Goal: Entertainment & Leisure: Consume media (video, audio)

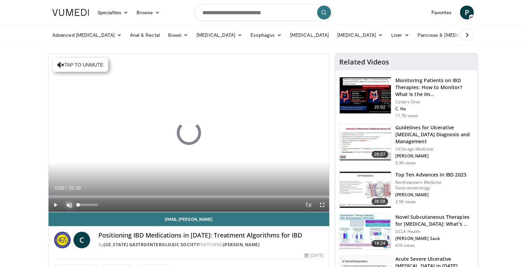
click at [69, 205] on span "Video Player" at bounding box center [69, 205] width 14 height 14
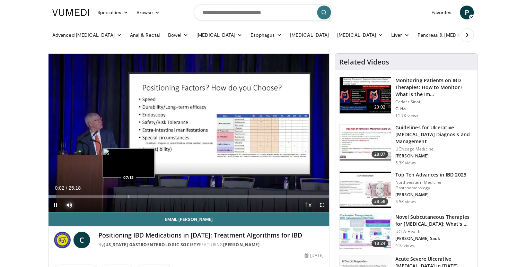
click at [129, 196] on div "Progress Bar" at bounding box center [129, 196] width 1 height 3
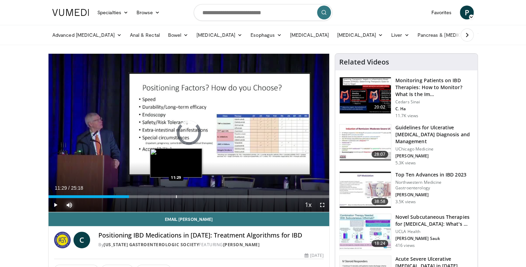
click at [176, 195] on div "Progress Bar" at bounding box center [176, 196] width 1 height 3
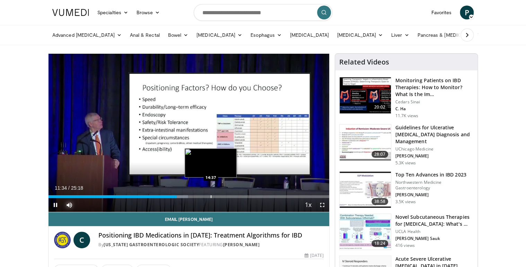
click at [211, 196] on div "Progress Bar" at bounding box center [211, 196] width 1 height 3
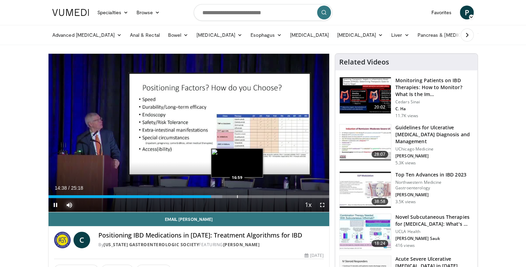
click at [237, 195] on div "Progress Bar" at bounding box center [237, 196] width 1 height 3
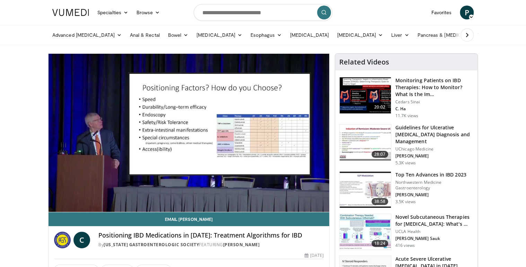
click at [263, 195] on div "10 seconds Tap to unmute" at bounding box center [188, 133] width 281 height 158
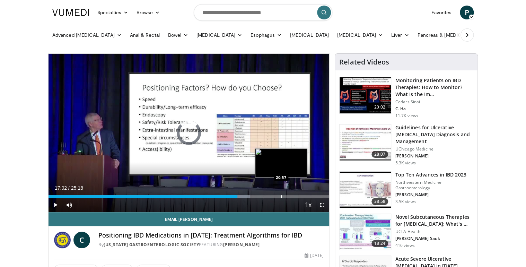
click at [281, 195] on div "Progress Bar" at bounding box center [281, 196] width 1 height 3
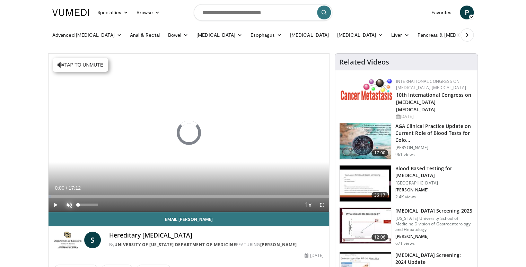
click at [68, 204] on span "Video Player" at bounding box center [69, 205] width 14 height 14
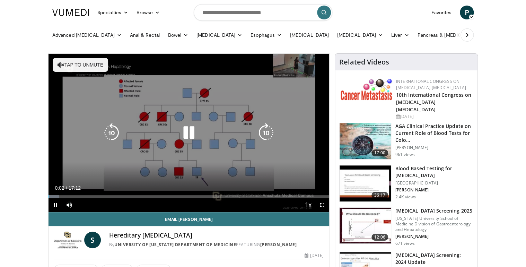
click at [82, 64] on button "Tap to unmute" at bounding box center [80, 65] width 55 height 14
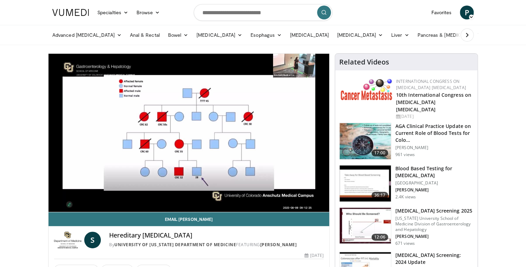
scroll to position [28, 0]
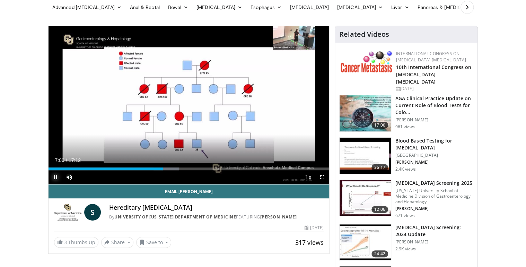
click at [54, 176] on span "Video Player" at bounding box center [55, 177] width 14 height 14
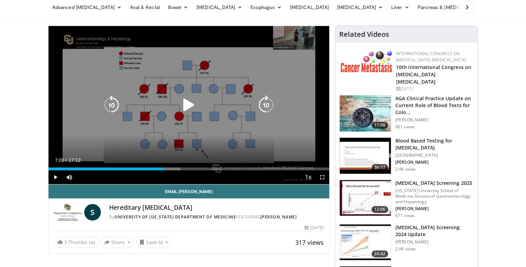
click at [188, 105] on icon "Video Player" at bounding box center [188, 104] width 19 height 19
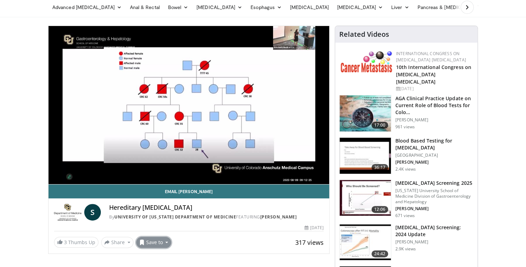
click at [142, 242] on span at bounding box center [142, 242] width 6 height 6
click at [157, 212] on span "Add to Favorites" at bounding box center [166, 211] width 43 height 8
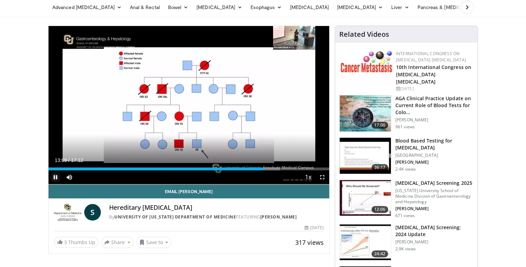
click at [55, 179] on span "Video Player" at bounding box center [55, 177] width 14 height 14
click at [57, 177] on span "Video Player" at bounding box center [55, 177] width 14 height 14
click at [52, 177] on span "Video Player" at bounding box center [55, 177] width 14 height 14
click at [54, 177] on span "Video Player" at bounding box center [55, 177] width 14 height 14
click at [54, 178] on span "Video Player" at bounding box center [55, 177] width 14 height 14
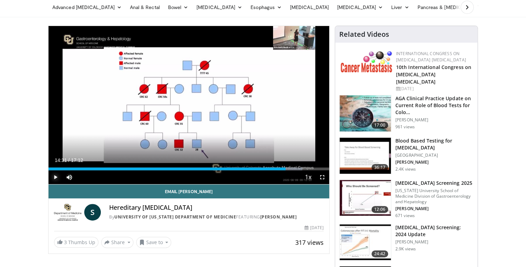
click at [55, 176] on span "Video Player" at bounding box center [55, 177] width 14 height 14
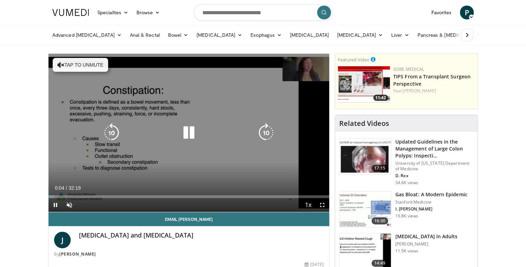
click at [62, 63] on icon "Video Player" at bounding box center [61, 64] width 7 height 7
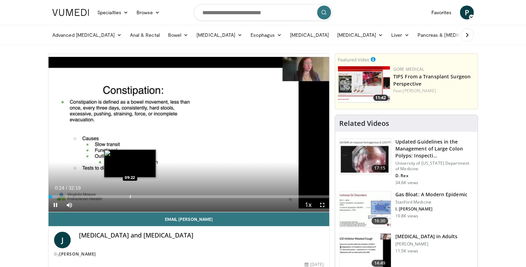
click at [130, 195] on div "Progress Bar" at bounding box center [130, 196] width 1 height 3
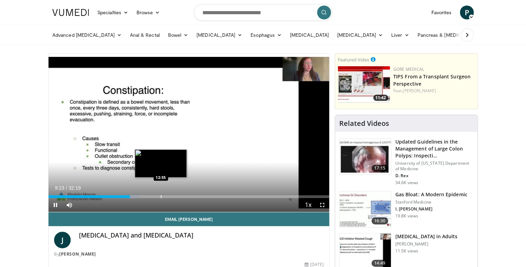
click at [161, 197] on div "Progress Bar" at bounding box center [161, 196] width 1 height 3
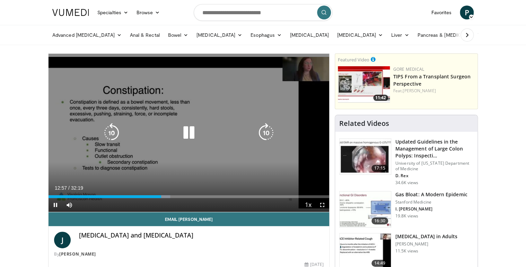
click at [0, 0] on div "Progress Bar" at bounding box center [0, 0] width 0 height 0
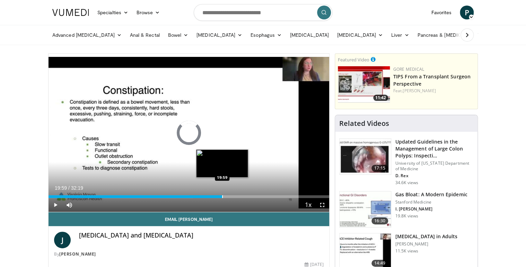
click at [222, 196] on div "Progress Bar" at bounding box center [222, 196] width 1 height 3
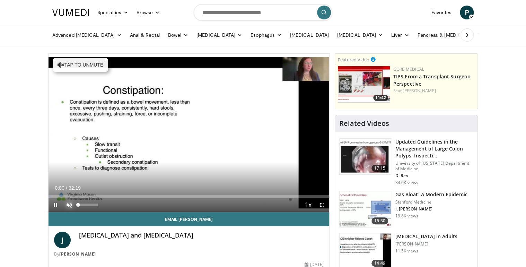
click at [70, 203] on span "Video Player" at bounding box center [69, 205] width 14 height 14
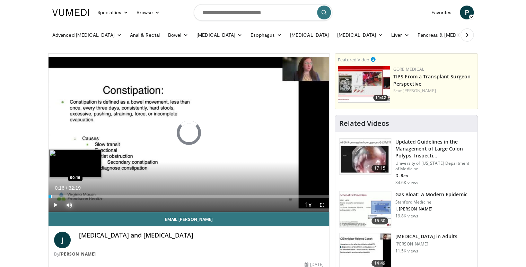
click at [51, 196] on div "Progress Bar" at bounding box center [51, 196] width 1 height 3
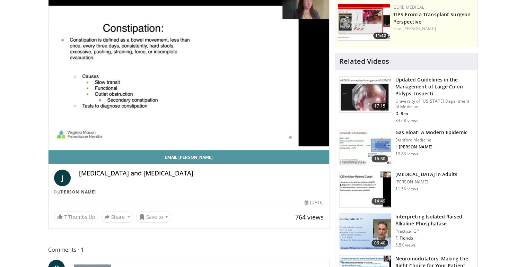
scroll to position [83, 0]
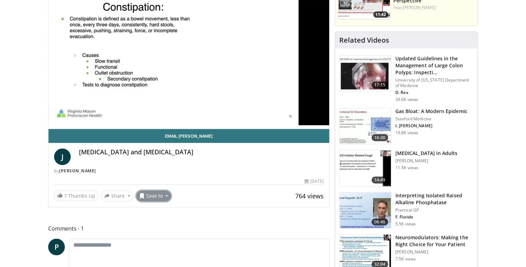
click at [165, 196] on button "Save to" at bounding box center [153, 195] width 35 height 11
click at [154, 212] on span "Add to Favorites" at bounding box center [166, 210] width 43 height 8
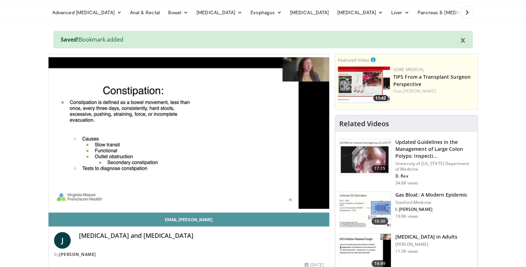
scroll to position [0, 0]
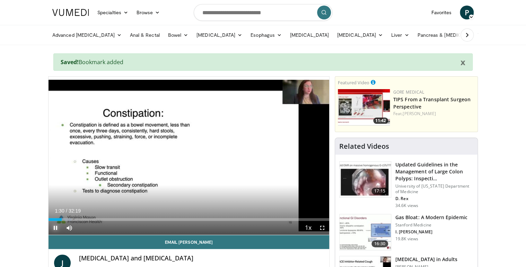
click at [57, 227] on span "Video Player" at bounding box center [55, 228] width 14 height 14
